Goal: Information Seeking & Learning: Learn about a topic

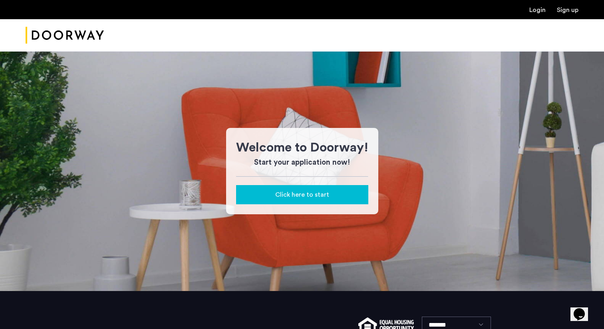
click at [535, 8] on link "Login" at bounding box center [537, 10] width 16 height 6
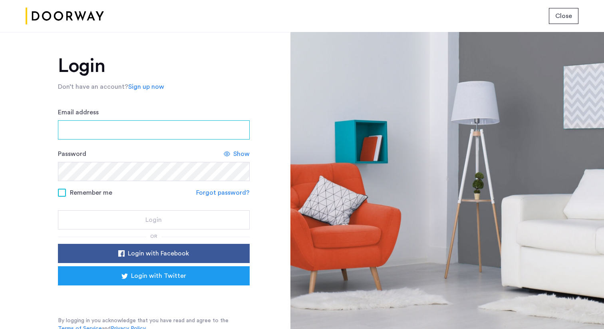
click at [132, 127] on input "Email address" at bounding box center [154, 129] width 192 height 19
paste input "**********"
type input "**********"
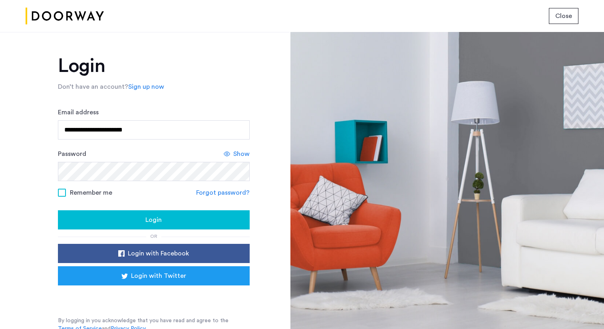
click at [63, 195] on span at bounding box center [62, 193] width 8 height 8
click at [76, 217] on div "Login" at bounding box center [153, 220] width 179 height 10
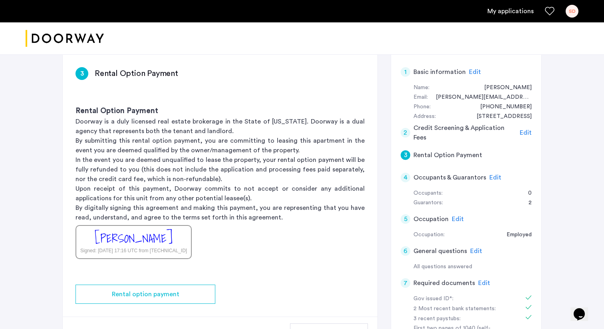
scroll to position [58, 0]
drag, startPoint x: 76, startPoint y: 111, endPoint x: 156, endPoint y: 111, distance: 80.3
click at [156, 111] on h3 "Rental Option Payment" at bounding box center [220, 111] width 289 height 11
copy h3 "Rental Option Payment"
click at [233, 101] on div "Rental Option Payment Doorway is a duly licensed real estate brokerage in the S…" at bounding box center [220, 183] width 315 height 179
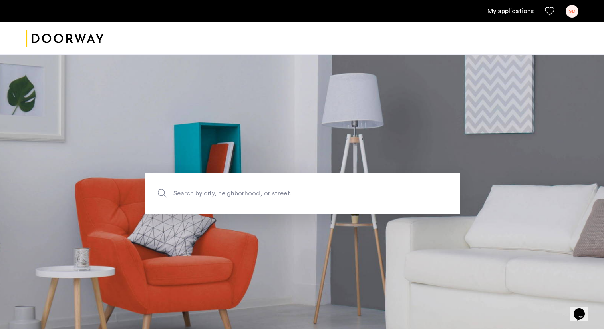
click at [58, 42] on img "Cazamio logo" at bounding box center [65, 39] width 78 height 30
click at [567, 9] on div "SD" at bounding box center [572, 11] width 13 height 13
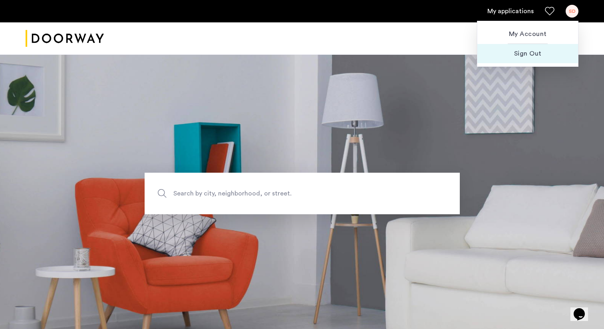
click at [535, 51] on span "Sign Out" at bounding box center [528, 54] width 88 height 10
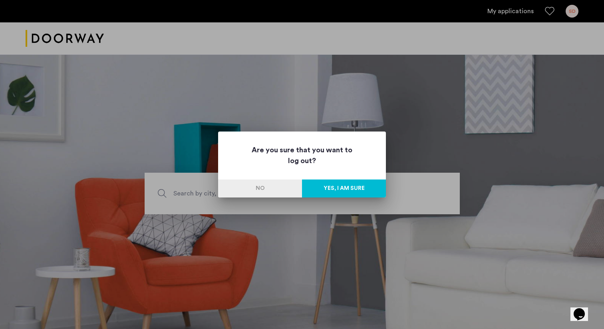
click at [334, 186] on button "Yes, I am sure" at bounding box center [344, 188] width 84 height 18
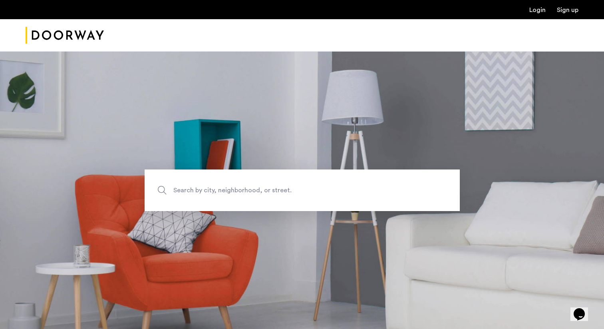
click at [212, 190] on span "Search by city, neighborhood, or street." at bounding box center [283, 190] width 221 height 11
click at [212, 190] on input "Search by city, neighborhood, or street." at bounding box center [302, 190] width 315 height 42
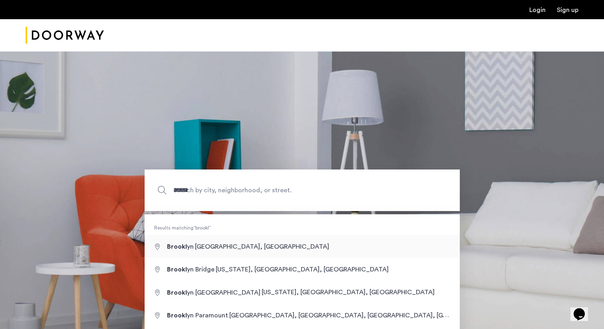
type input "**********"
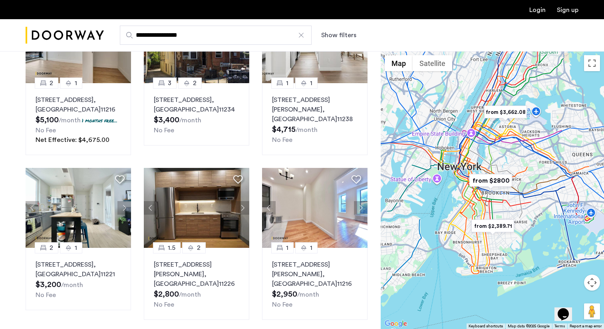
scroll to position [161, 0]
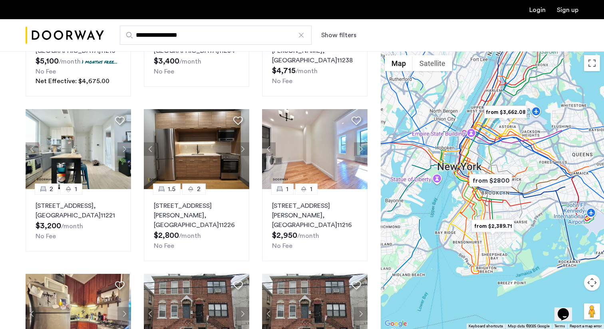
click at [496, 226] on img "from $2,389.71" at bounding box center [492, 226] width 49 height 18
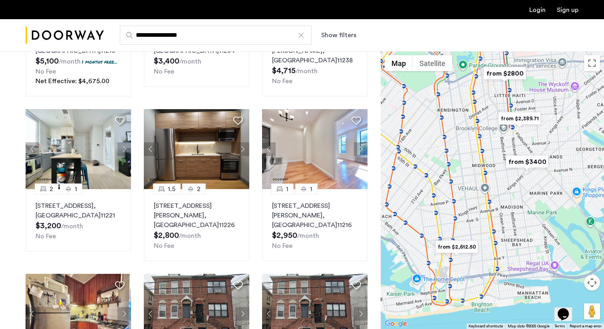
click at [523, 121] on img "from $2,389.71" at bounding box center [519, 118] width 49 height 18
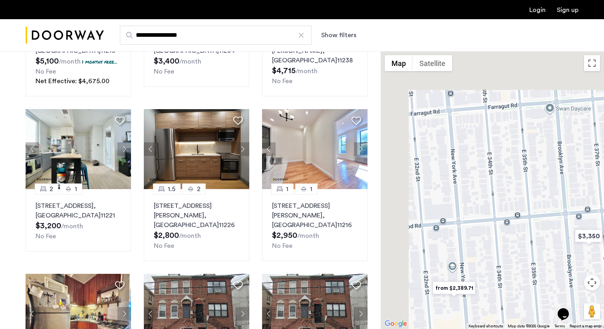
drag, startPoint x: 495, startPoint y: 113, endPoint x: 525, endPoint y: 199, distance: 91.1
click at [525, 199] on div "To navigate, press the arrow keys." at bounding box center [492, 190] width 223 height 278
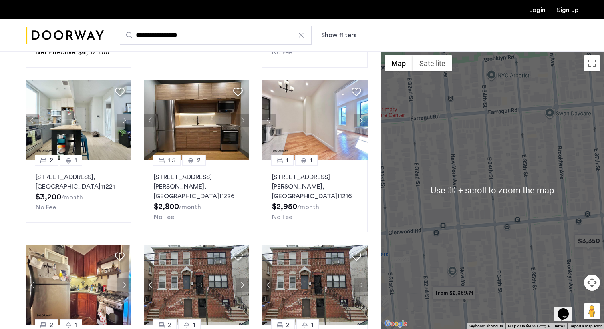
scroll to position [191, 0]
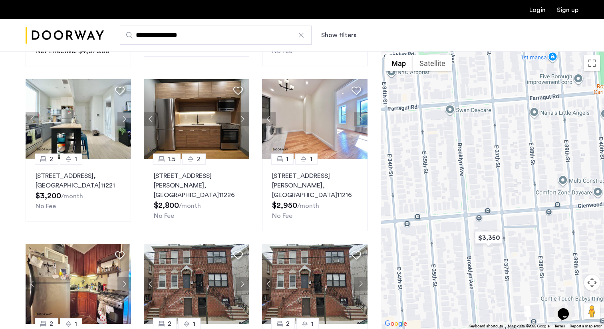
drag, startPoint x: 532, startPoint y: 217, endPoint x: 429, endPoint y: 215, distance: 103.1
click at [429, 215] on div "To navigate, press the arrow keys." at bounding box center [492, 190] width 223 height 278
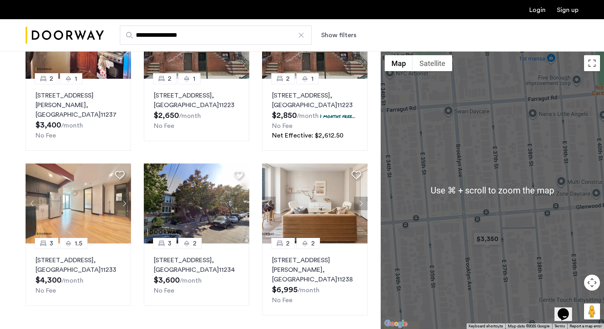
scroll to position [442, 0]
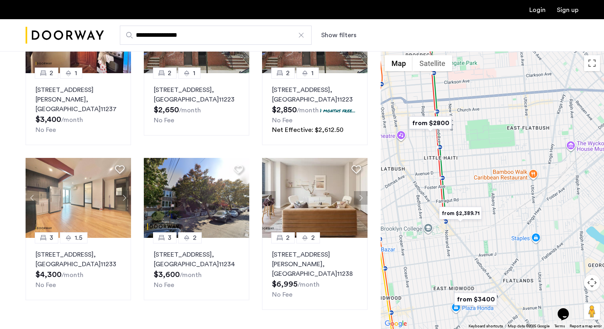
click at [463, 211] on img "from $2,389.71" at bounding box center [460, 213] width 49 height 18
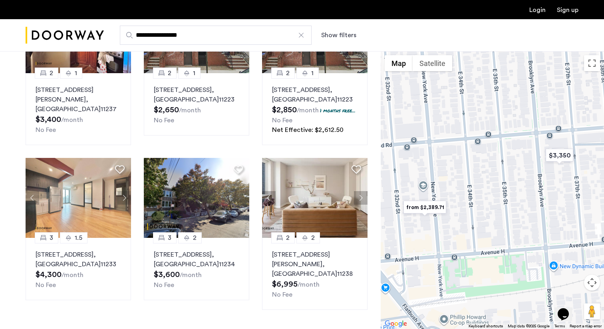
click at [435, 207] on img "from $2,389.71" at bounding box center [424, 207] width 49 height 18
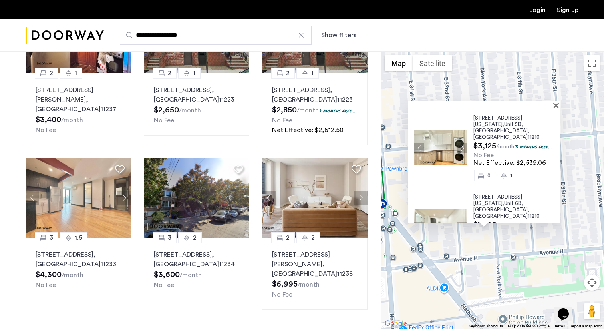
scroll to position [239, 0]
click at [500, 205] on span ", [GEOGRAPHIC_DATA]" at bounding box center [502, 211] width 56 height 12
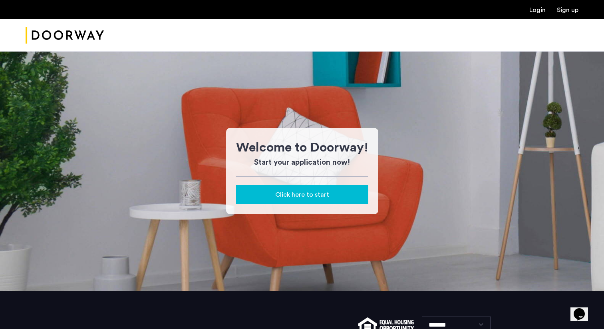
click at [535, 12] on link "Login" at bounding box center [537, 10] width 16 height 6
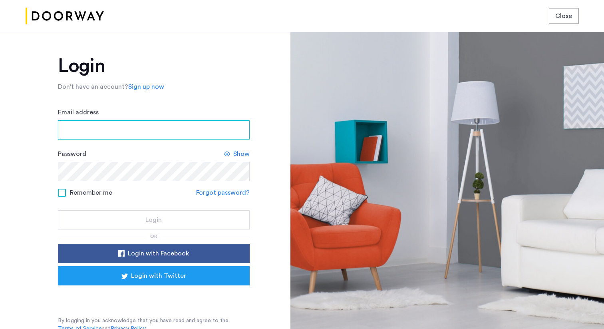
click at [128, 133] on input "Email address" at bounding box center [154, 129] width 192 height 19
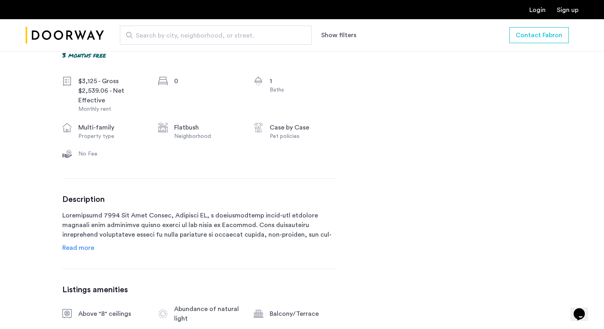
scroll to position [293, 0]
